Goal: Task Accomplishment & Management: Use online tool/utility

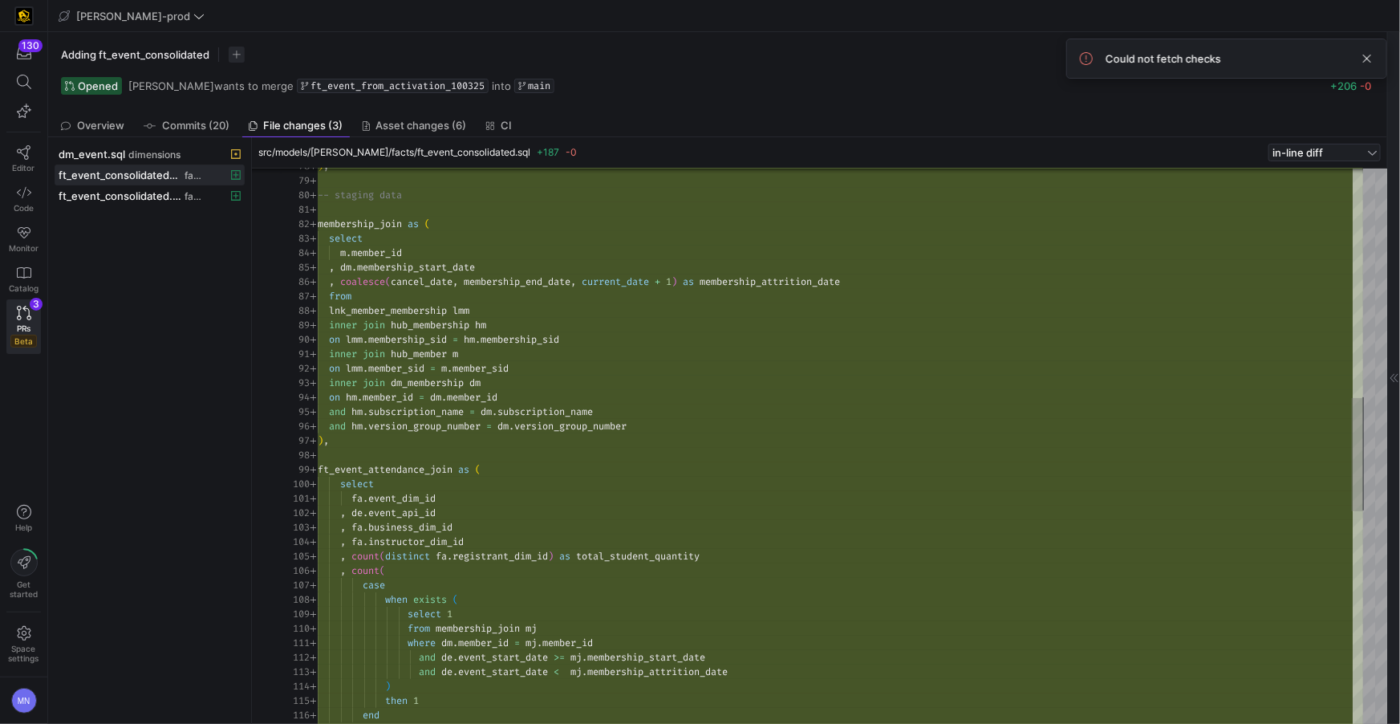
scroll to position [72, 0]
click at [1374, 54] on span at bounding box center [1367, 58] width 19 height 19
drag, startPoint x: 1135, startPoint y: 61, endPoint x: 701, endPoint y: 39, distance: 434.7
click at [1135, 61] on div "Adding ft_event_consolidated Close pull request" at bounding box center [718, 54] width 1314 height 19
click at [33, 155] on link "Editor" at bounding box center [23, 159] width 35 height 40
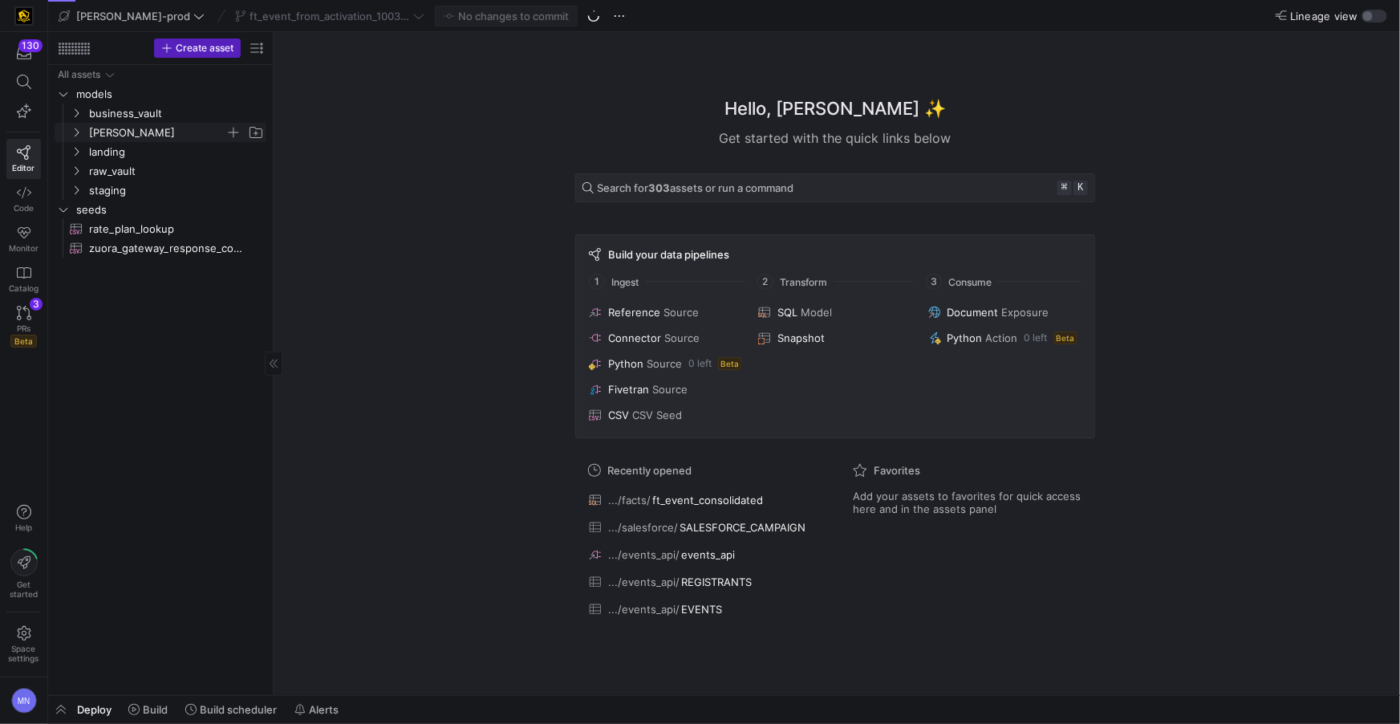
click at [75, 135] on icon "Press SPACE to select this row." at bounding box center [76, 133] width 11 height 10
click at [94, 168] on icon "Press SPACE to select this row." at bounding box center [88, 171] width 11 height 10
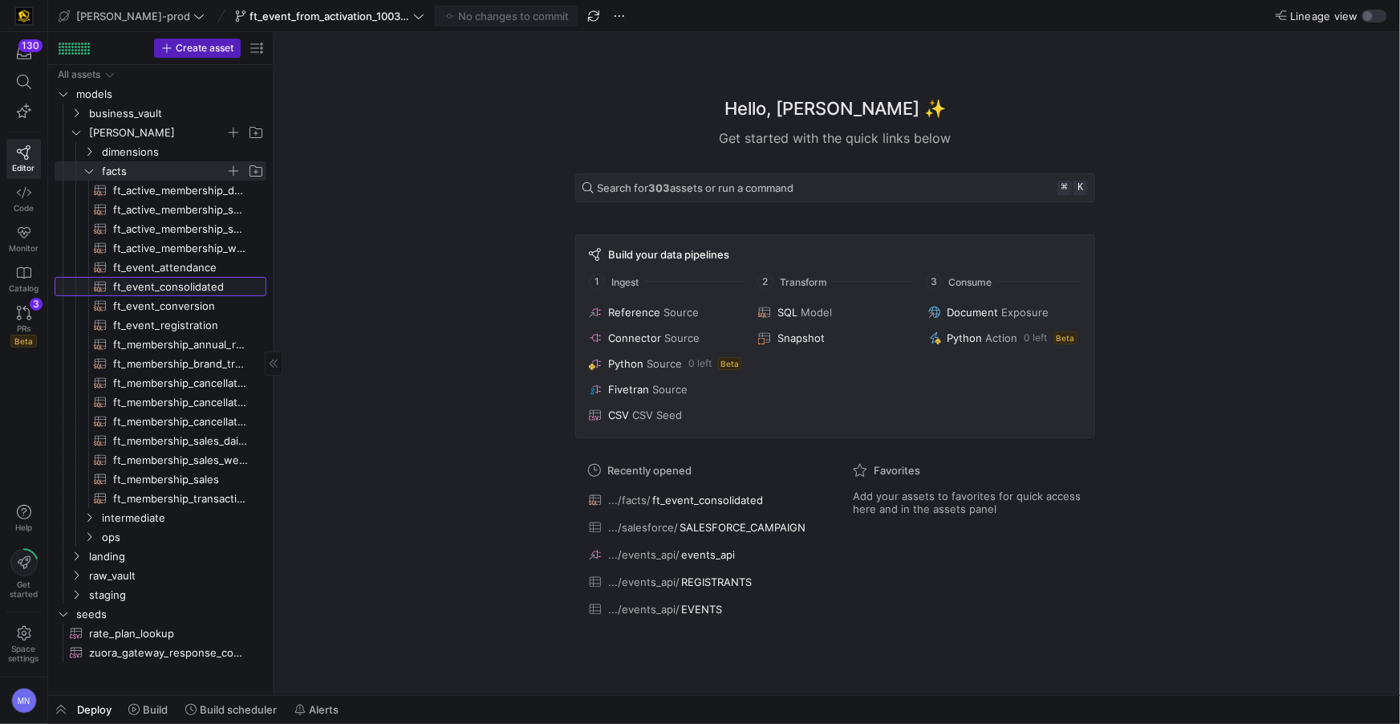
drag, startPoint x: 159, startPoint y: 288, endPoint x: 165, endPoint y: 307, distance: 20.1
click at [159, 288] on span "ft_event_consolidated​​​​​​​​​​" at bounding box center [180, 287] width 135 height 18
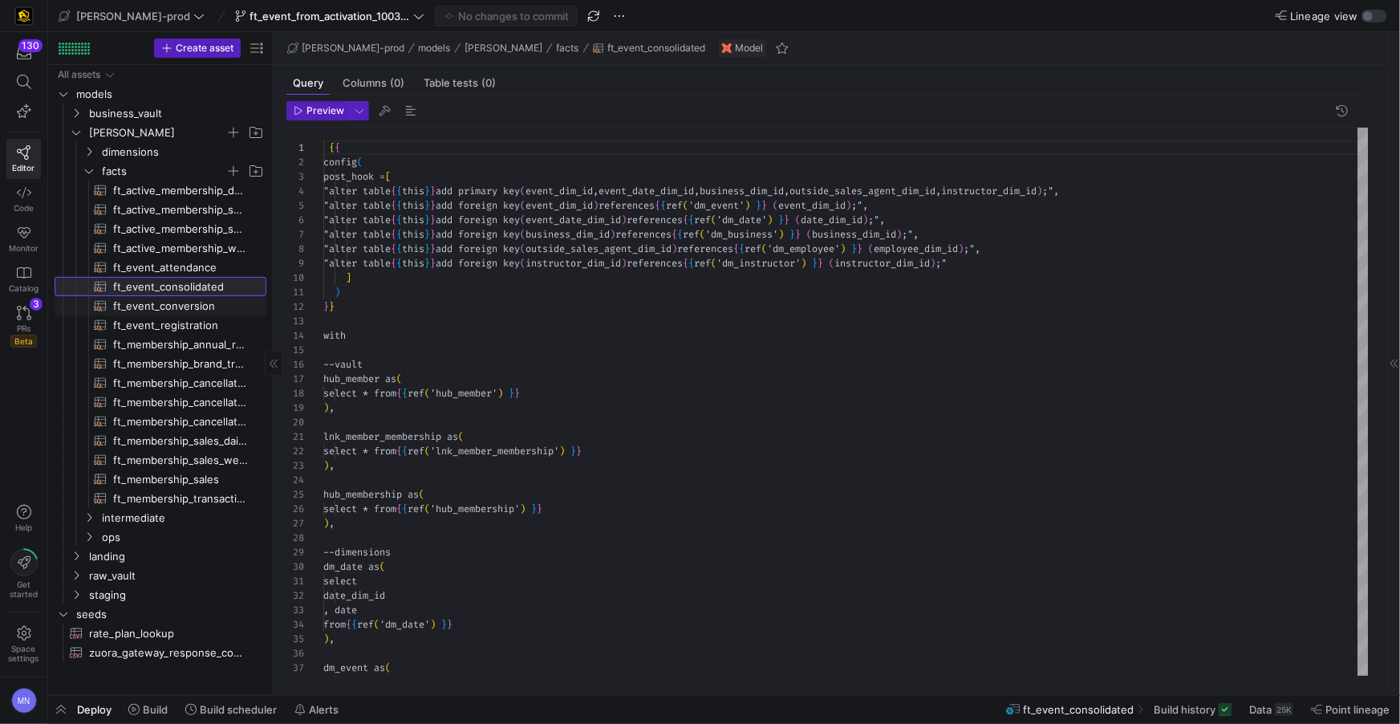
scroll to position [86, 0]
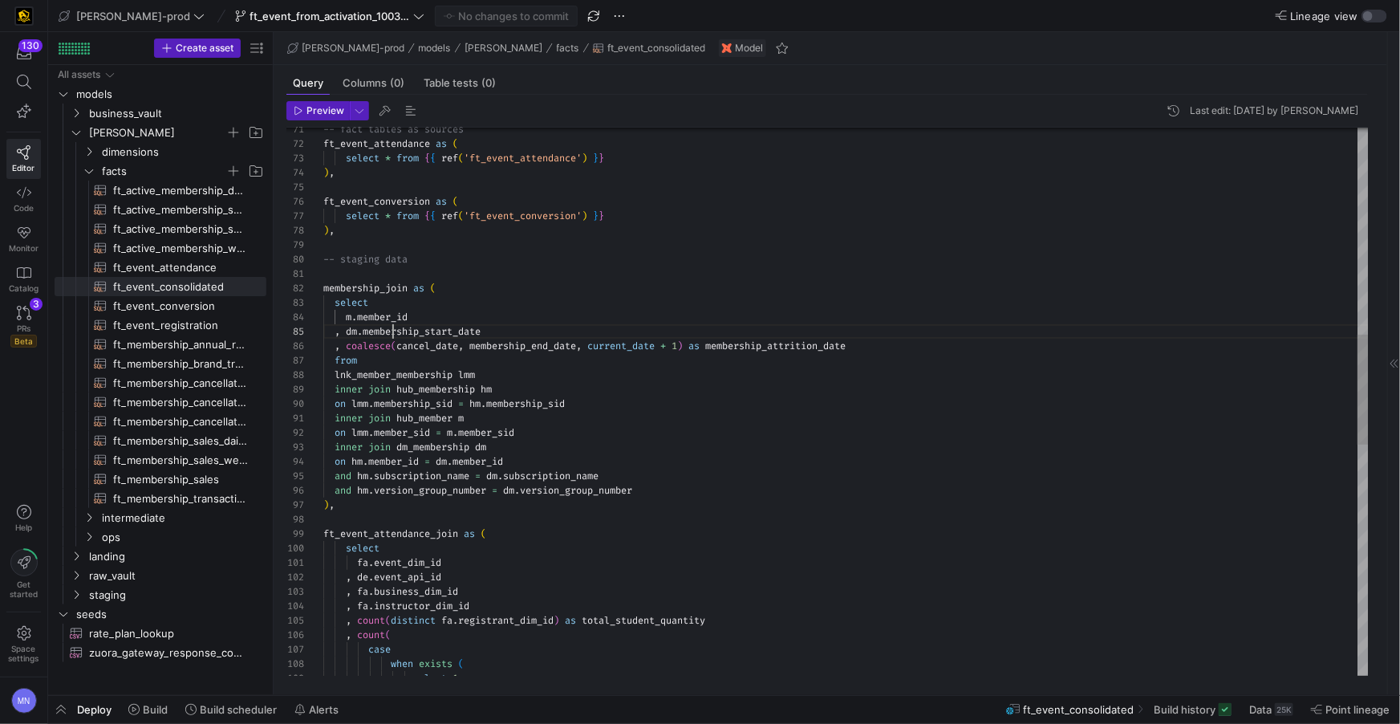
click at [392, 329] on div ", fa . instructor_dim_id , count ( distinct fa . registrant_dim_id ) as total_s…" at bounding box center [846, 462] width 1046 height 2728
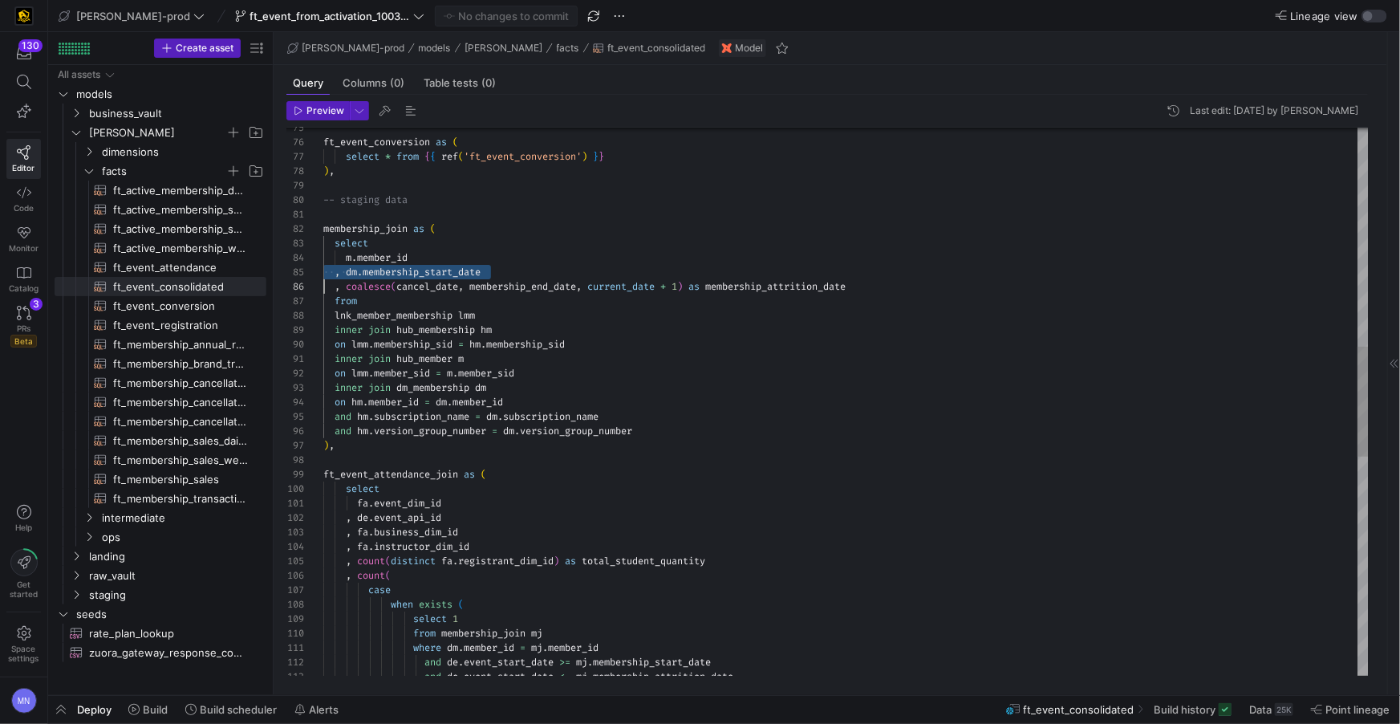
drag, startPoint x: 444, startPoint y: 277, endPoint x: 460, endPoint y: 274, distance: 16.4
click at [443, 277] on span "membership_start_date" at bounding box center [422, 272] width 118 height 13
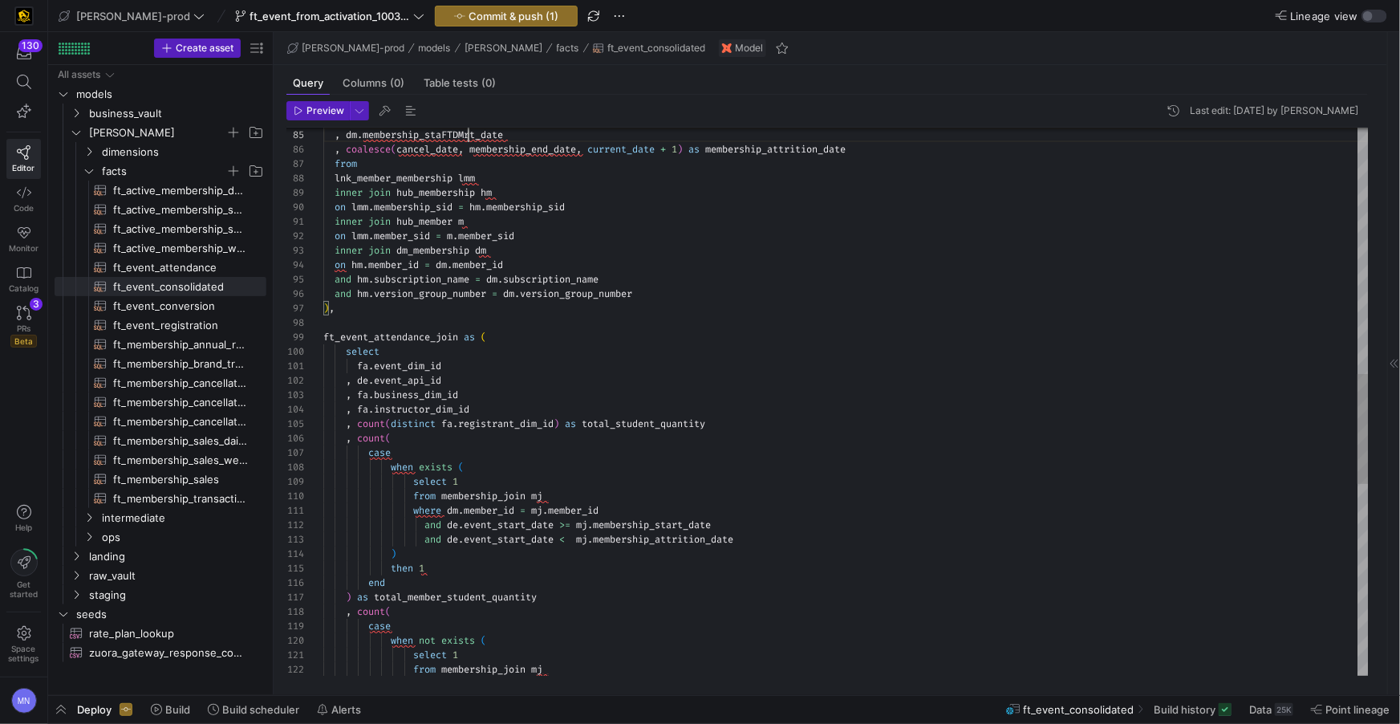
scroll to position [57, 149]
click at [753, 343] on div ", dm . membership_staFTDM_rt_date , coalesce ( cancel_date , membership_end_dat…" at bounding box center [846, 265] width 1046 height 2728
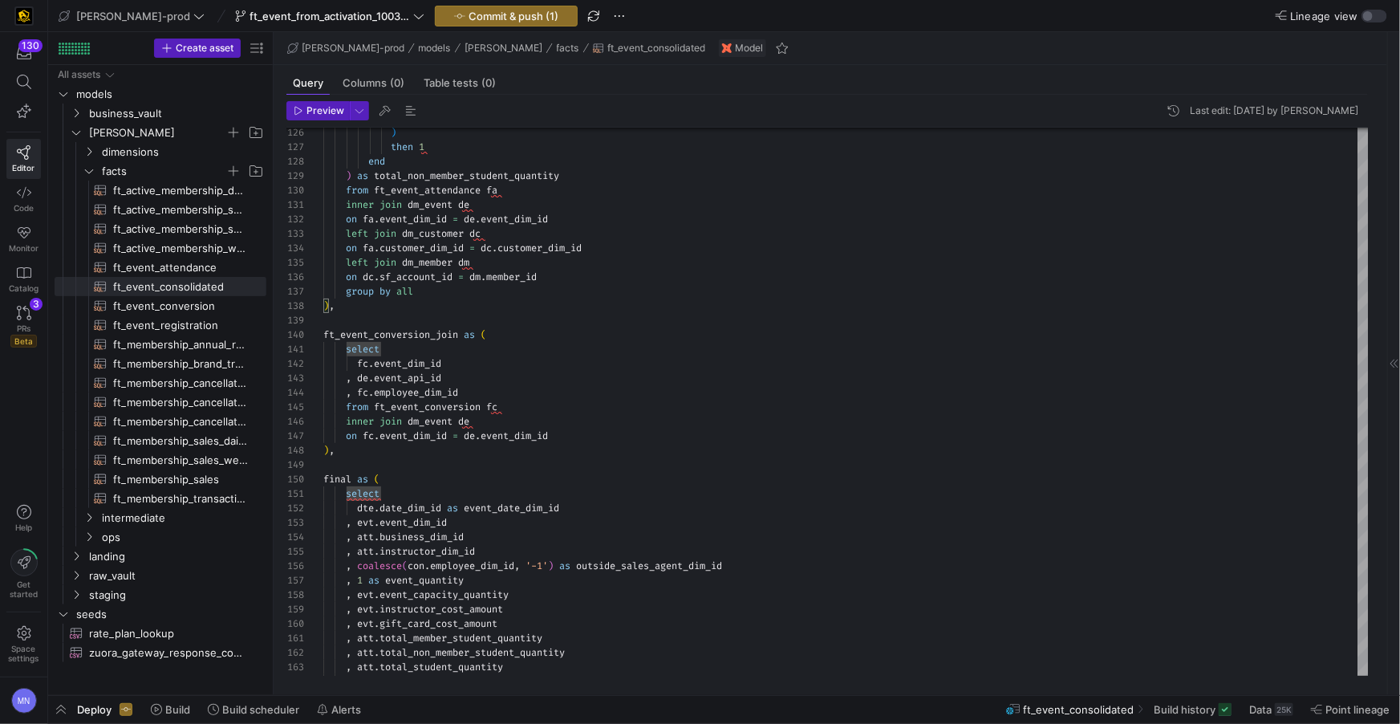
type textarea "inner join hub_member m on lmm.member_sid = m.member_sid inner join dm_membersh…"
